Goal: Task Accomplishment & Management: Manage account settings

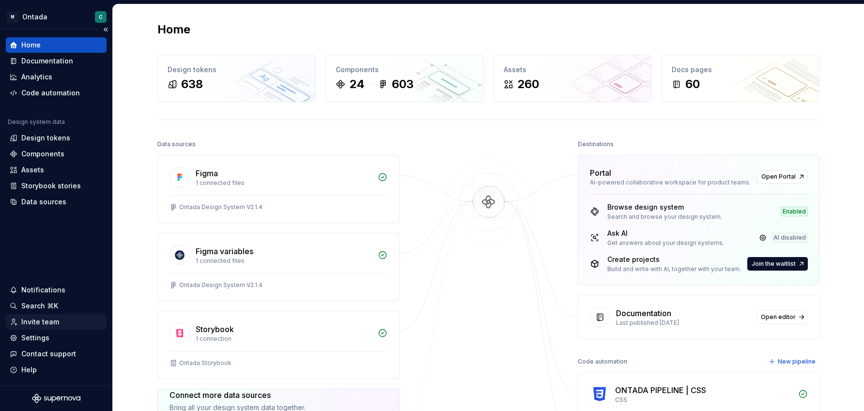
click at [29, 326] on div "Invite team" at bounding box center [40, 322] width 38 height 10
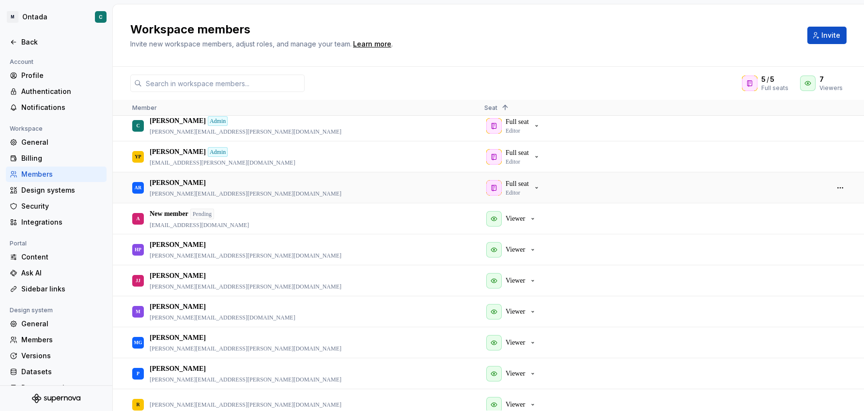
scroll to position [78, 0]
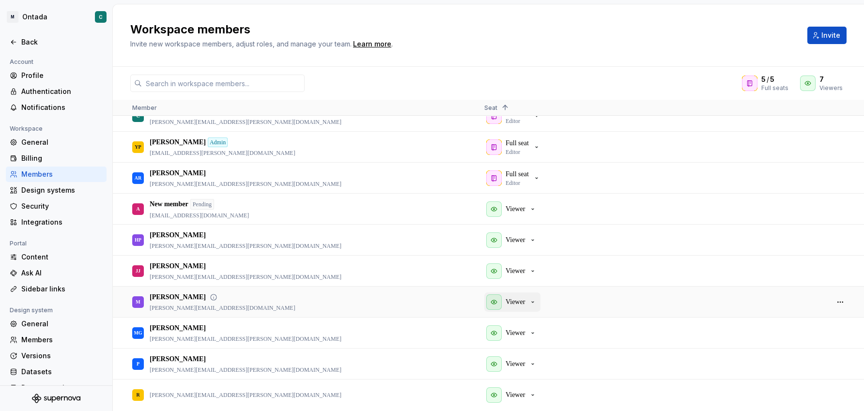
click at [519, 301] on p "Viewer" at bounding box center [515, 302] width 19 height 10
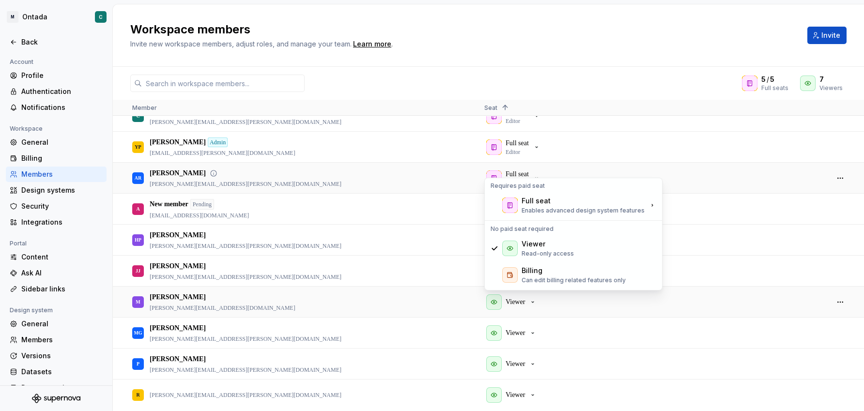
scroll to position [70, 0]
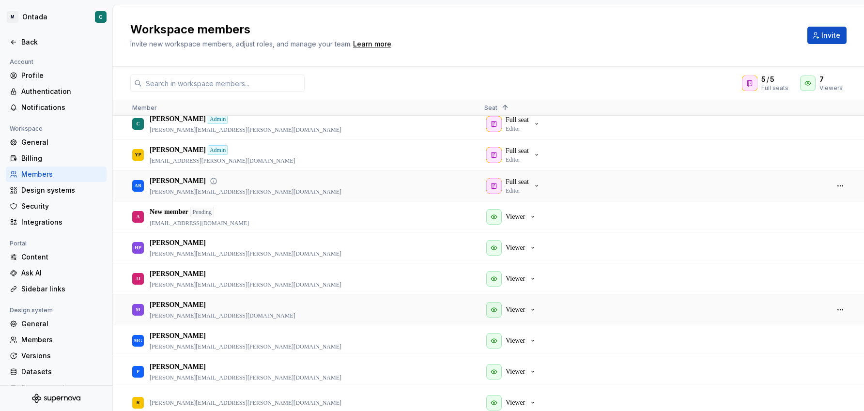
click at [363, 181] on div "AR [PERSON_NAME] [PERSON_NAME][EMAIL_ADDRESS][PERSON_NAME][DOMAIN_NAME]" at bounding box center [300, 186] width 337 height 30
click at [525, 190] on div "Full seat Editor" at bounding box center [517, 185] width 23 height 17
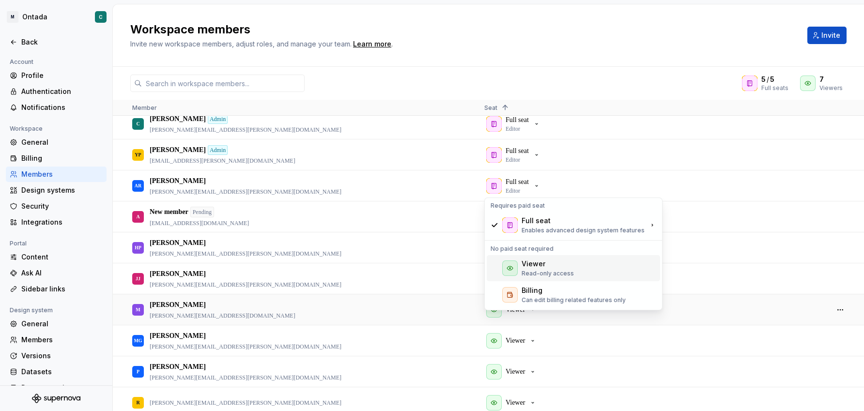
click at [527, 267] on div "Viewer" at bounding box center [534, 264] width 24 height 10
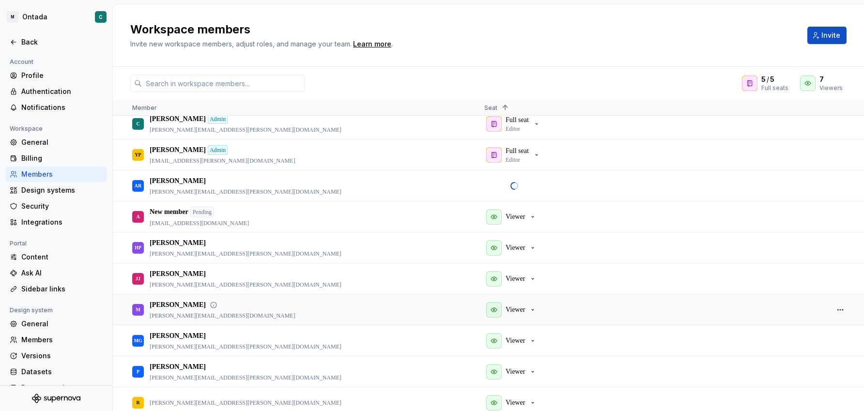
scroll to position [78, 0]
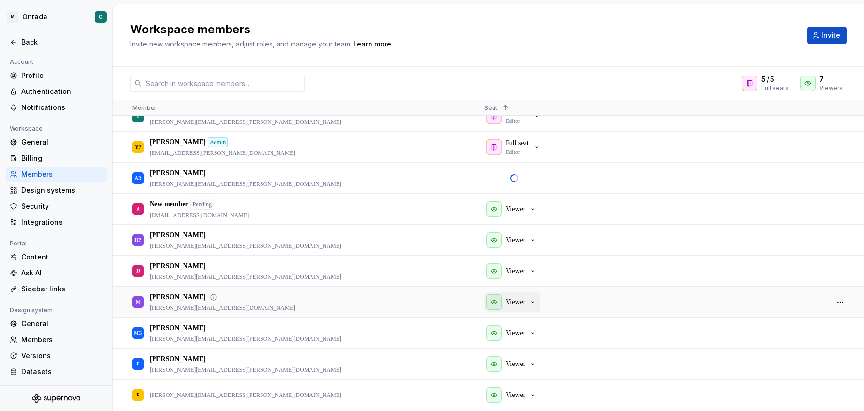
click at [528, 298] on div "Viewer" at bounding box center [511, 303] width 50 height 16
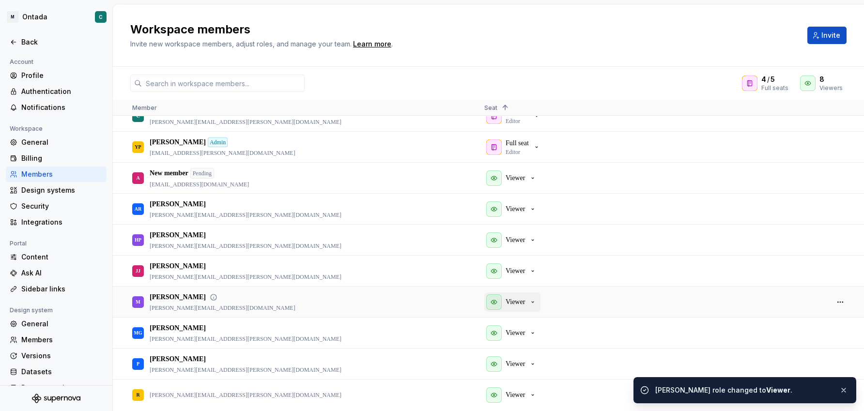
click at [517, 301] on p "Viewer" at bounding box center [515, 302] width 19 height 10
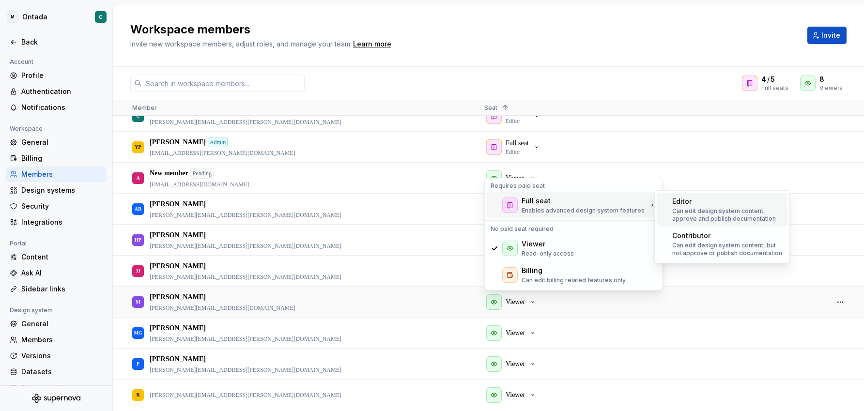
click at [722, 213] on p "Can edit design system content, approve and publish documentation" at bounding box center [727, 215] width 111 height 16
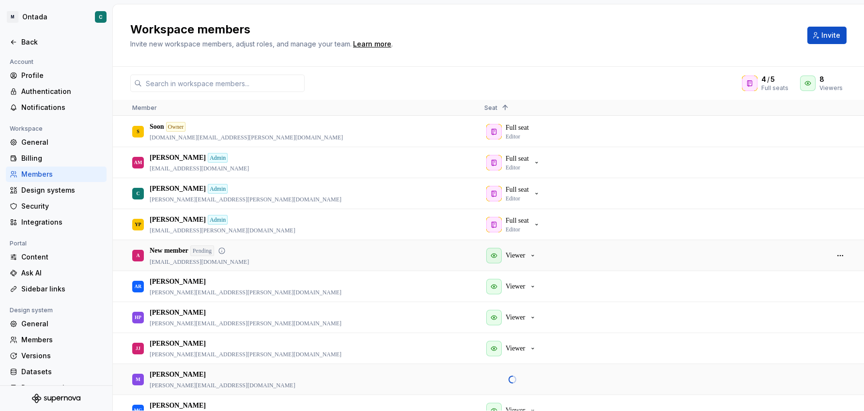
scroll to position [0, 0]
